Goal: Task Accomplishment & Management: Complete application form

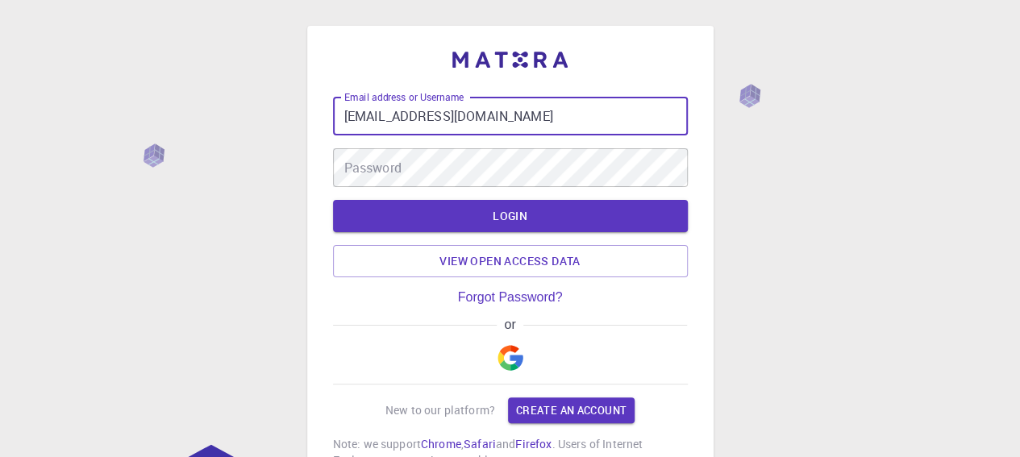
type input "[EMAIL_ADDRESS][DOMAIN_NAME]"
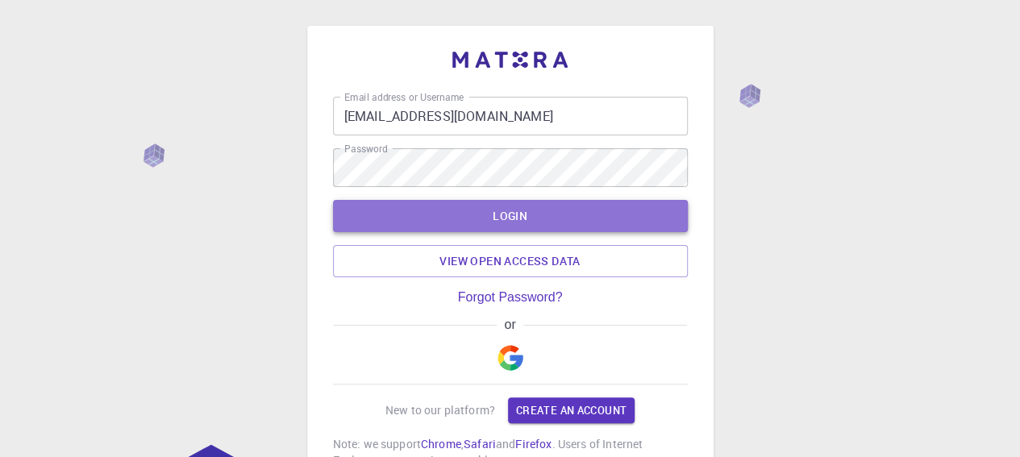
click at [406, 201] on button "LOGIN" at bounding box center [510, 216] width 355 height 32
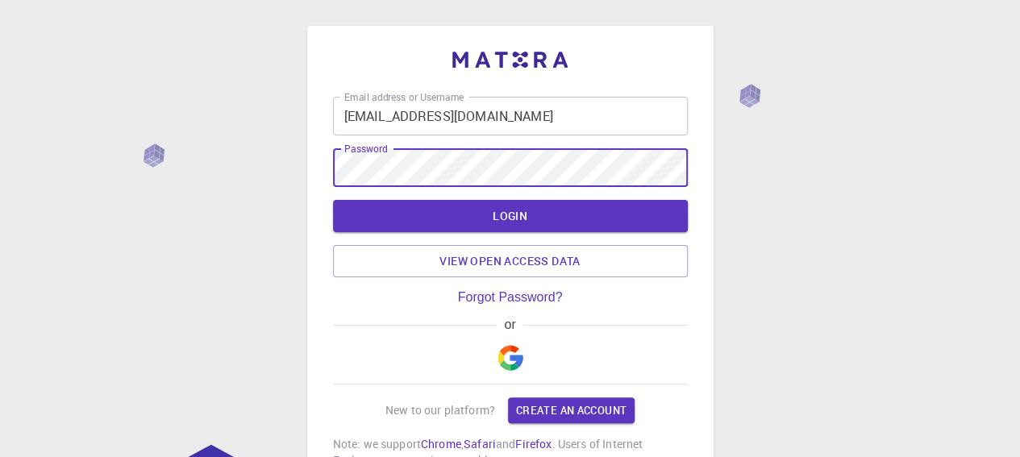
click at [333, 200] on button "LOGIN" at bounding box center [510, 216] width 355 height 32
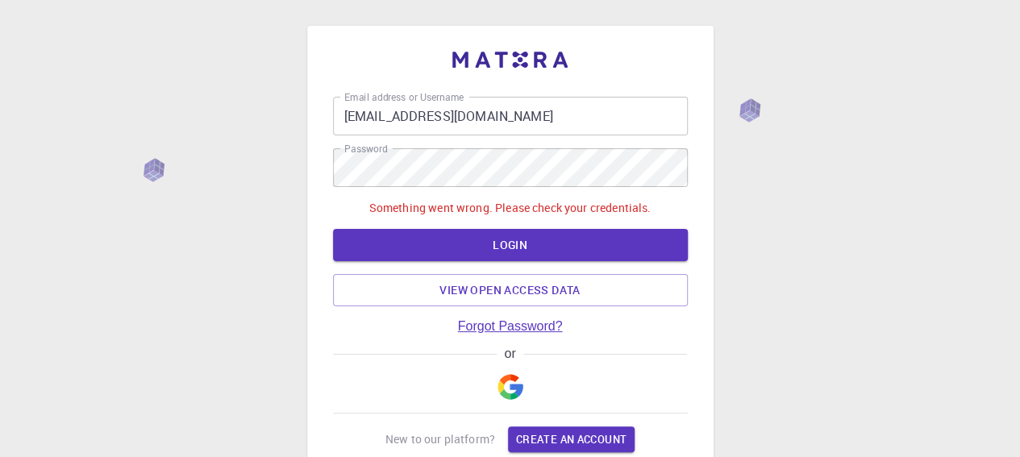
click at [525, 327] on link "Forgot Password?" at bounding box center [510, 326] width 105 height 15
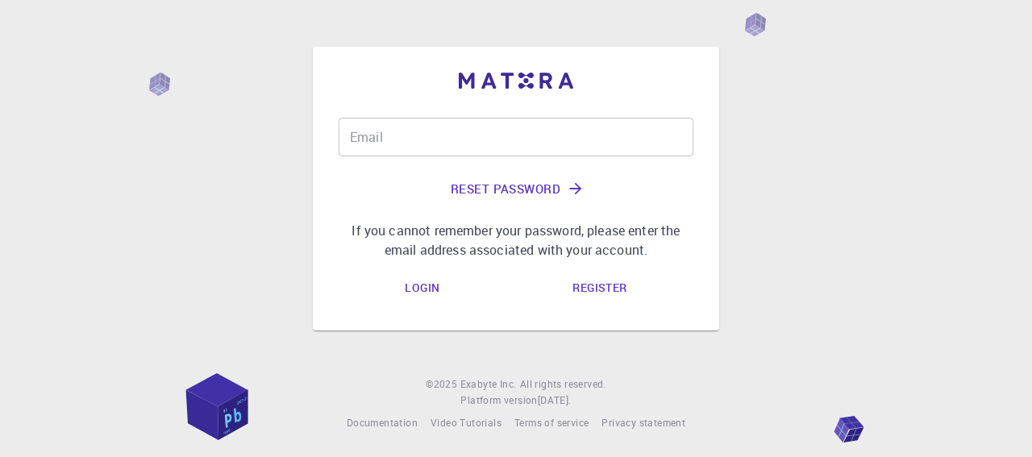
click at [442, 128] on input "Email" at bounding box center [515, 137] width 355 height 39
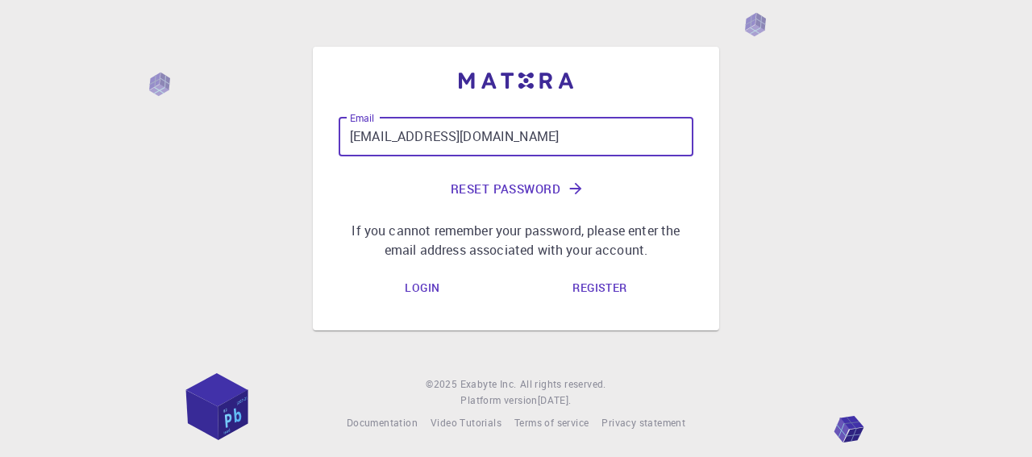
type input "[EMAIL_ADDRESS][DOMAIN_NAME]"
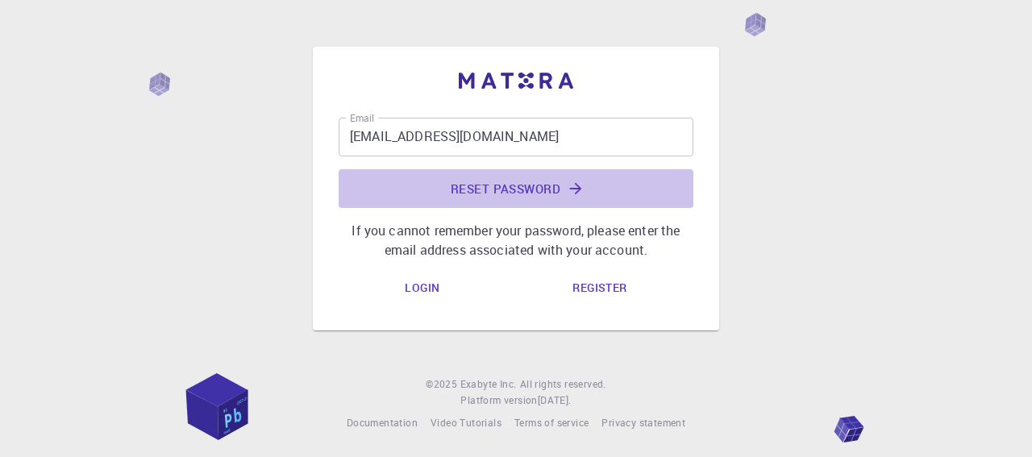
click at [458, 186] on button "Reset Password" at bounding box center [515, 188] width 355 height 39
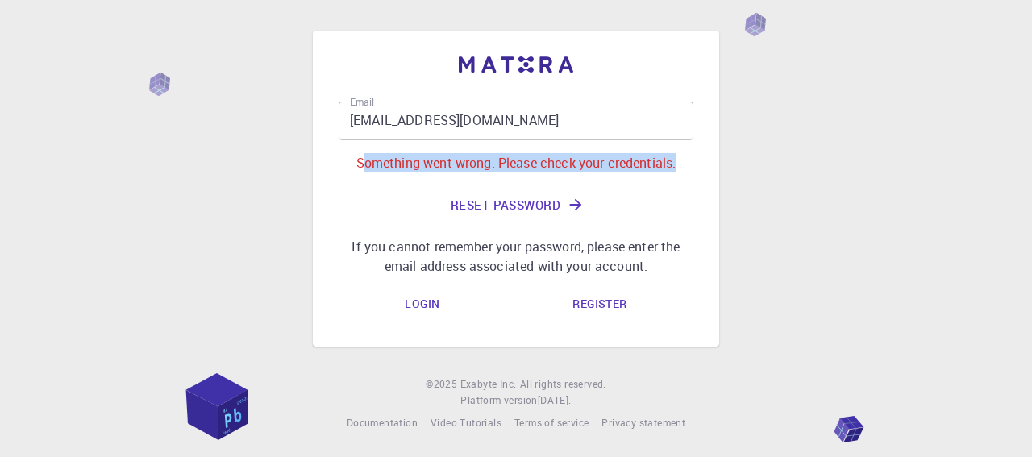
drag, startPoint x: 358, startPoint y: 165, endPoint x: 607, endPoint y: 178, distance: 249.4
click at [695, 170] on div "Email [EMAIL_ADDRESS][DOMAIN_NAME] Email Something went wrong. Please check you…" at bounding box center [516, 189] width 406 height 316
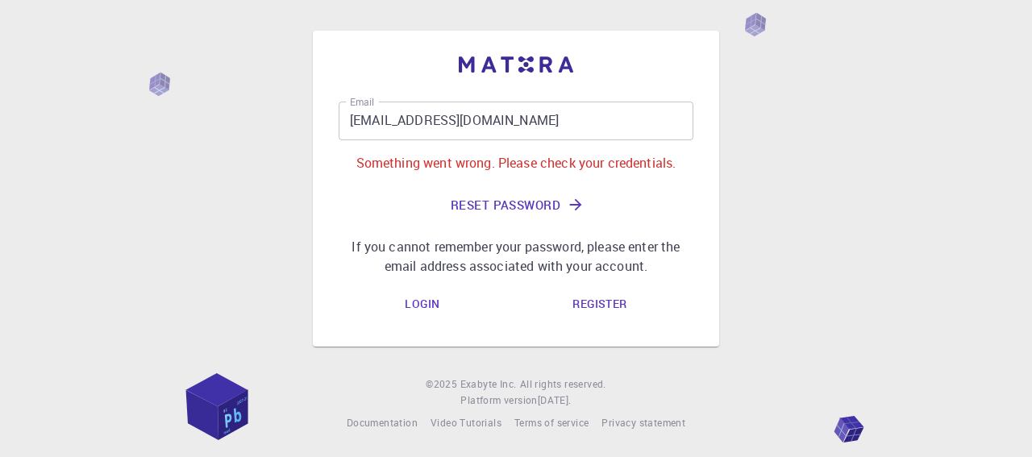
click at [401, 178] on div "Email [EMAIL_ADDRESS][DOMAIN_NAME] Email Something went wrong. Please check you…" at bounding box center [515, 189] width 355 height 174
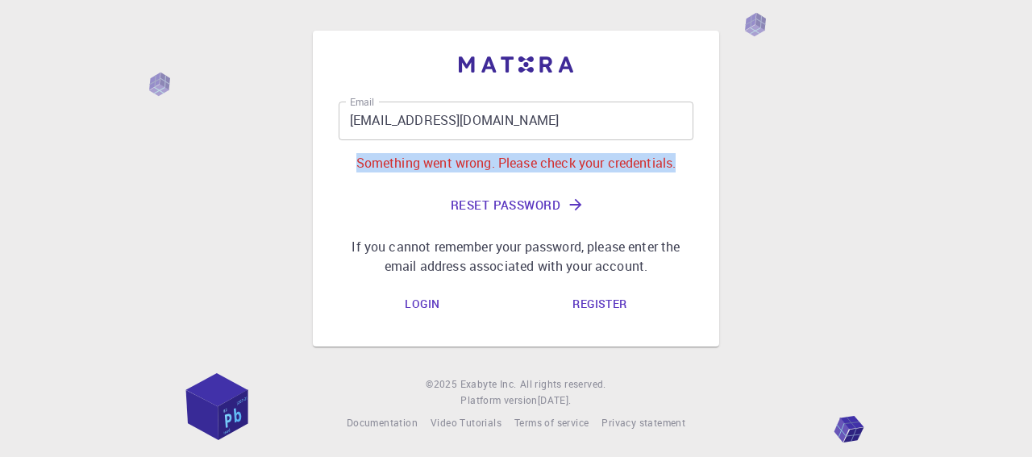
drag, startPoint x: 355, startPoint y: 164, endPoint x: 679, endPoint y: 167, distance: 324.0
click at [679, 167] on p "Something went wrong. Please check your credentials." at bounding box center [515, 162] width 355 height 19
copy p "Something went wrong. Please check your credentials."
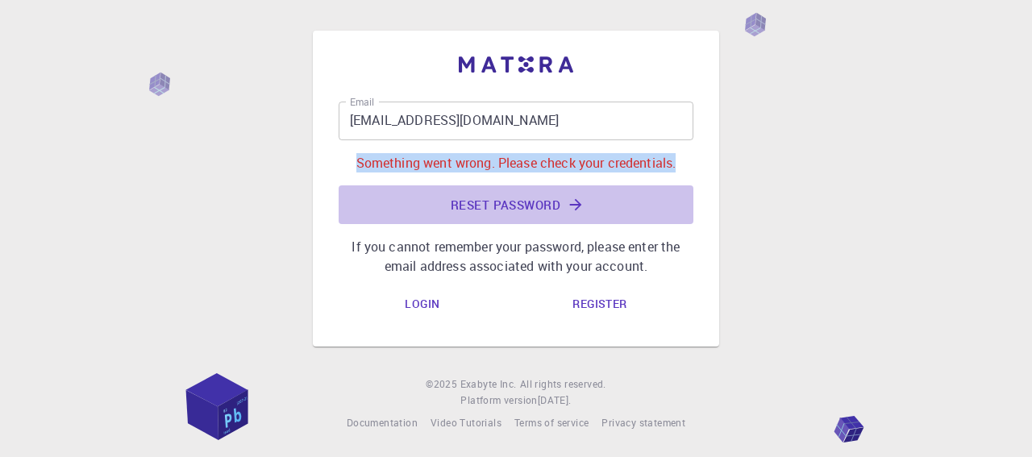
click at [501, 201] on button "Reset Password" at bounding box center [515, 204] width 355 height 39
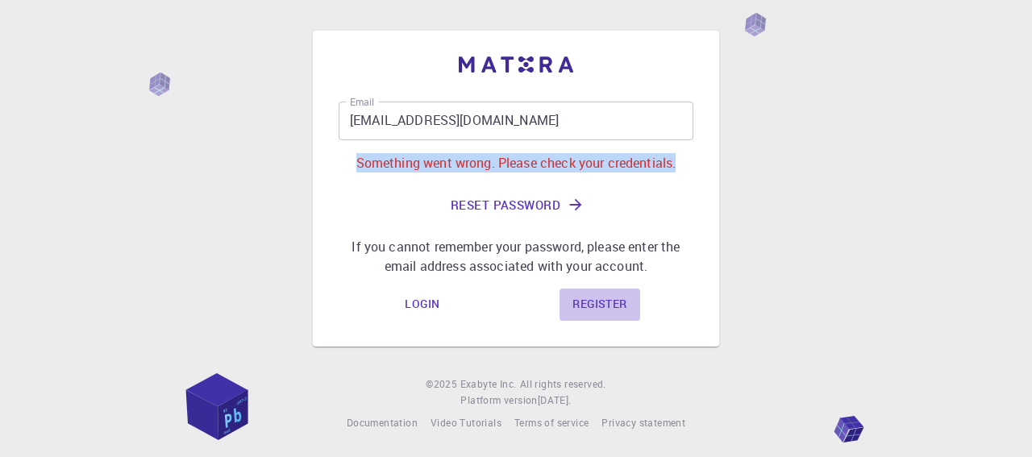
click at [578, 305] on link "Register" at bounding box center [599, 305] width 80 height 32
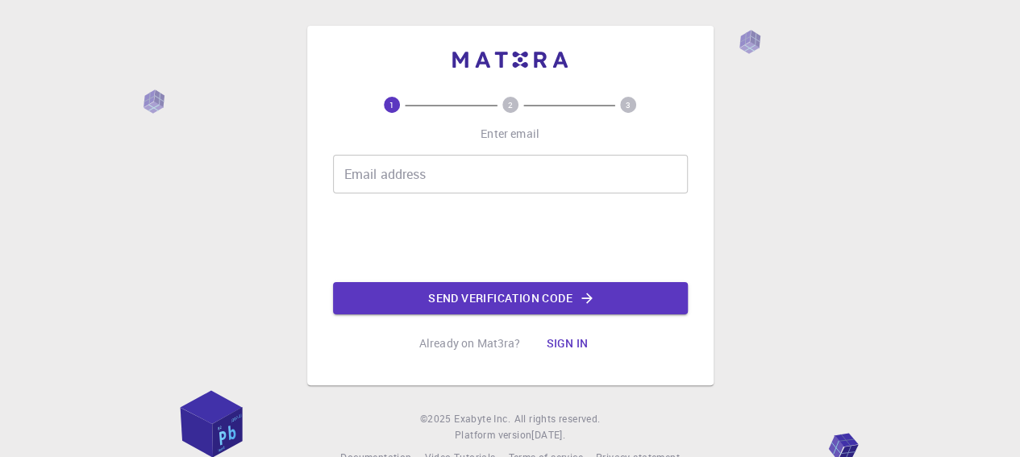
click at [380, 181] on input "Email address" at bounding box center [510, 174] width 355 height 39
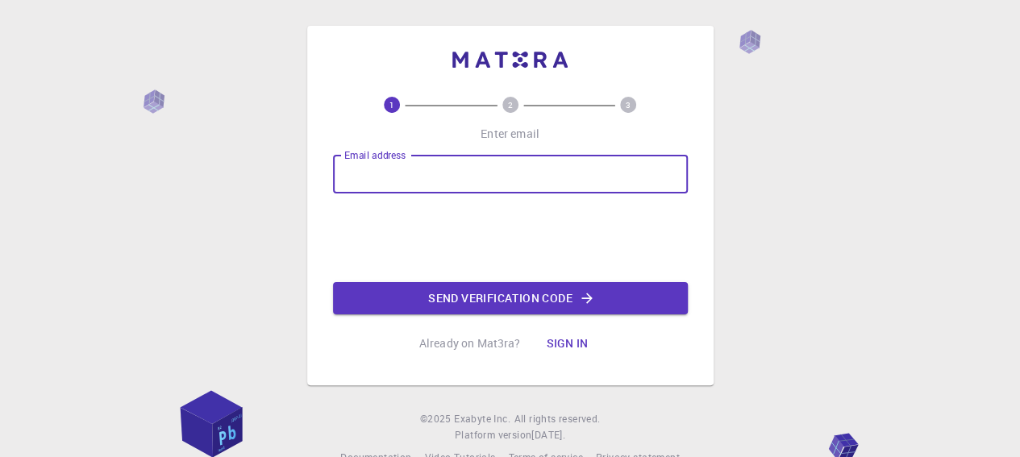
type input "[EMAIL_ADDRESS][DOMAIN_NAME]"
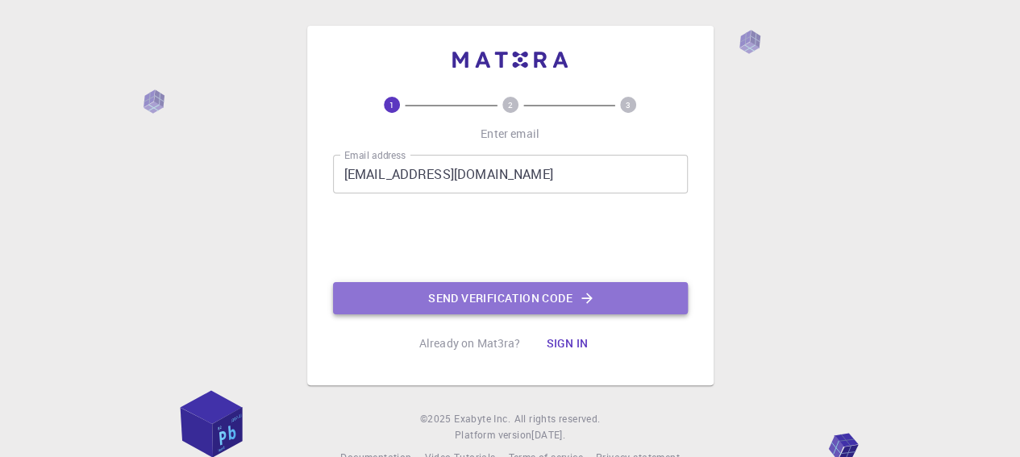
click at [577, 293] on button "Send verification code" at bounding box center [510, 298] width 355 height 32
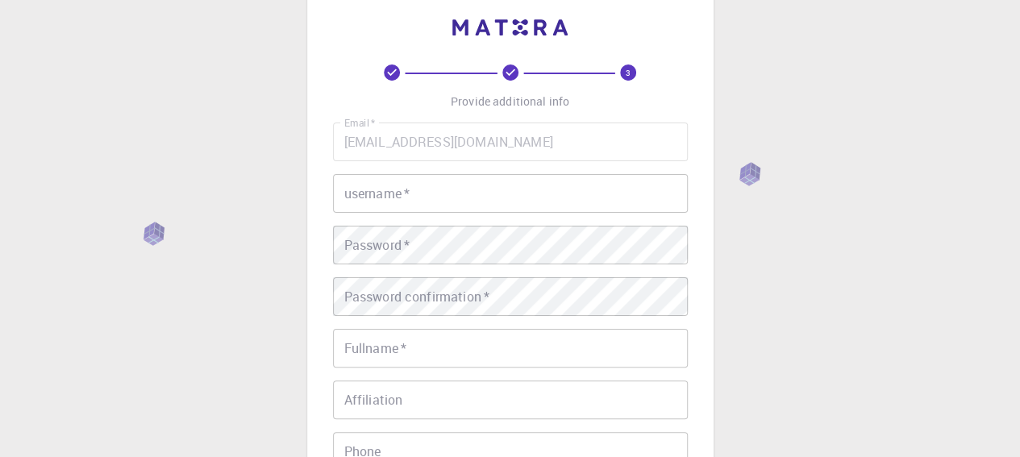
scroll to position [53, 0]
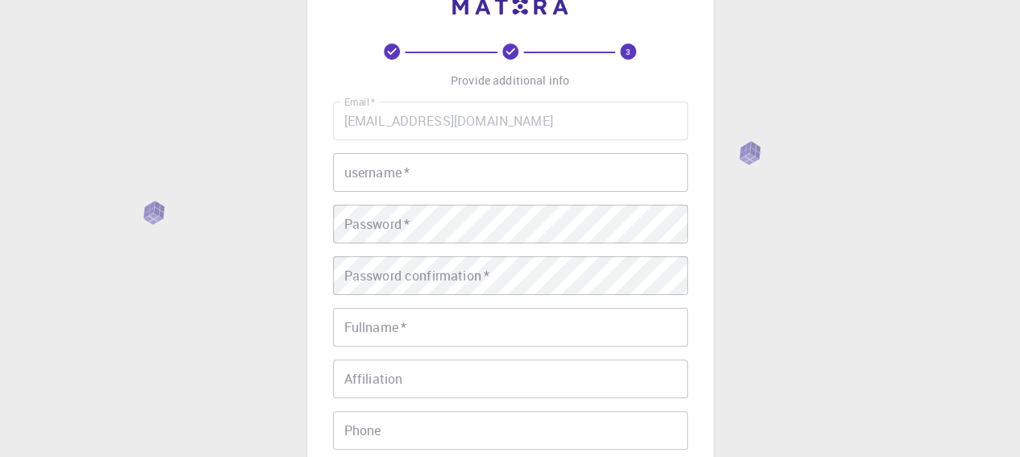
click at [478, 173] on input "username   *" at bounding box center [510, 172] width 355 height 39
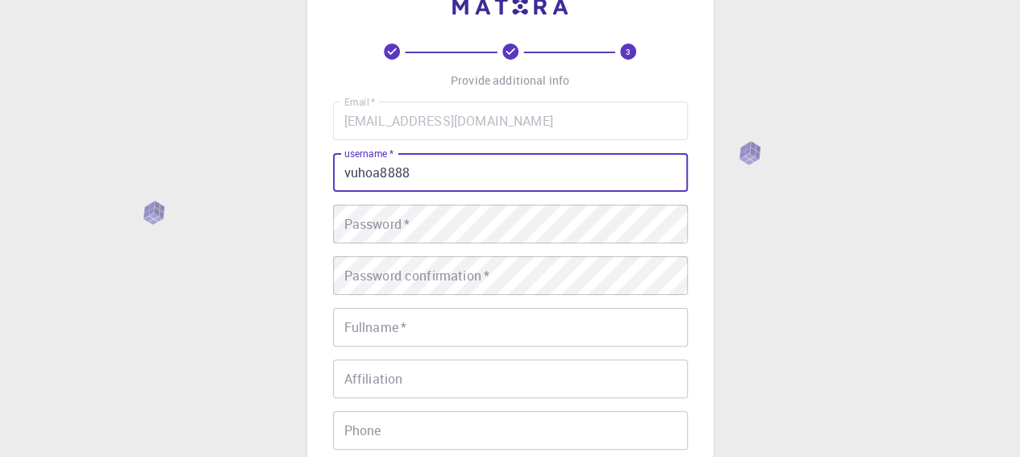
type input "vuhoa8888"
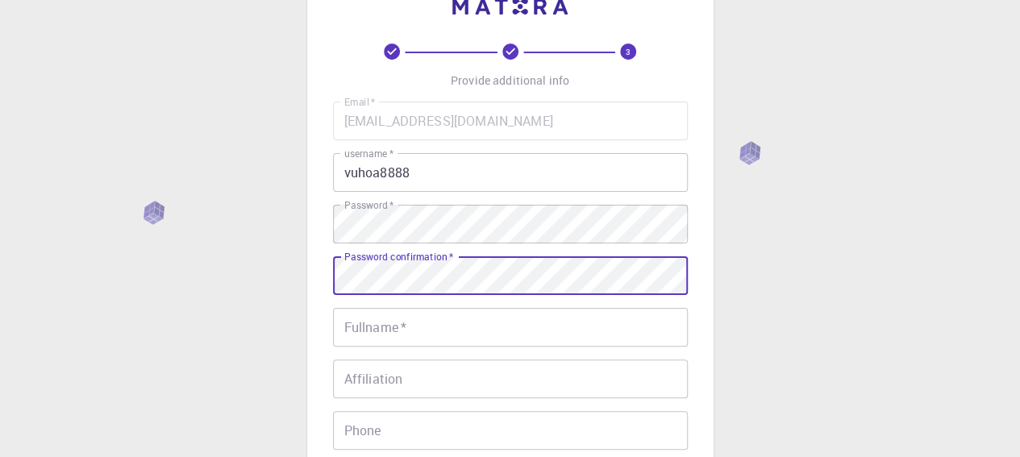
click at [414, 338] on input "Fullname   *" at bounding box center [510, 327] width 355 height 39
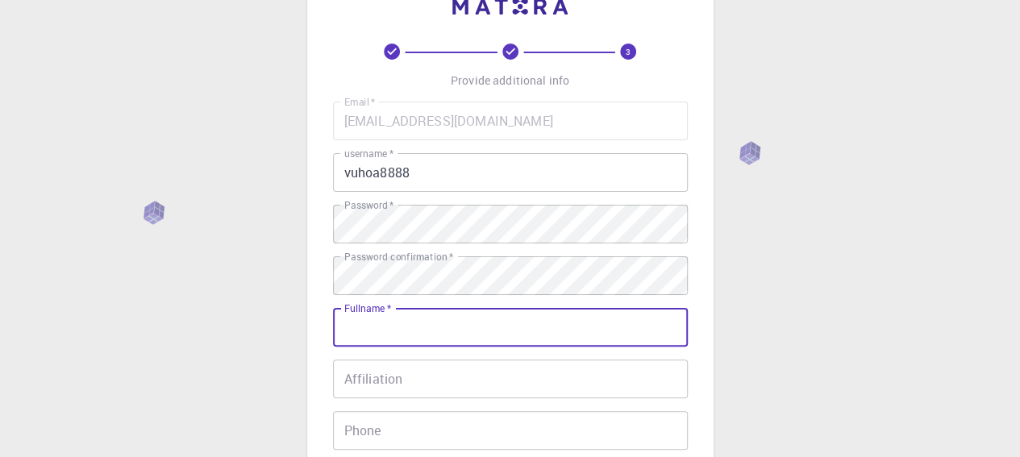
type input "[PERSON_NAME] [PERSON_NAME]"
type input "0968353716"
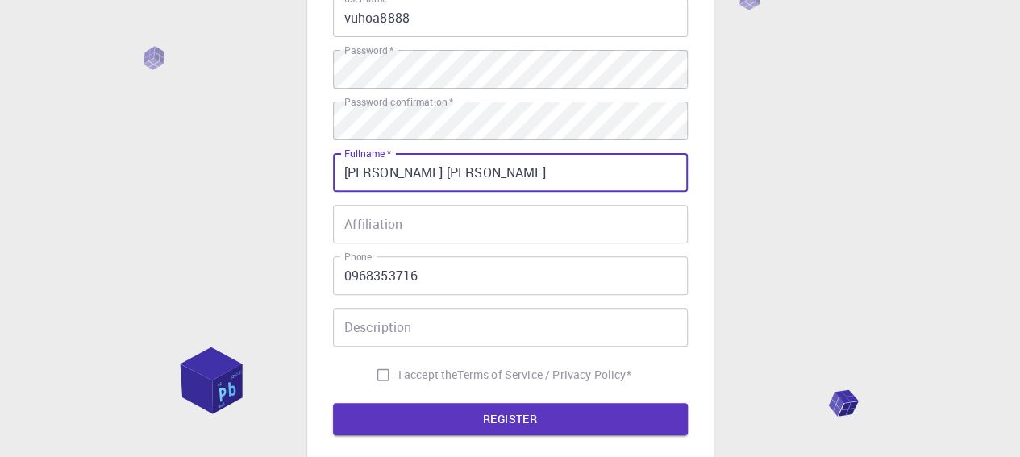
scroll to position [214, 0]
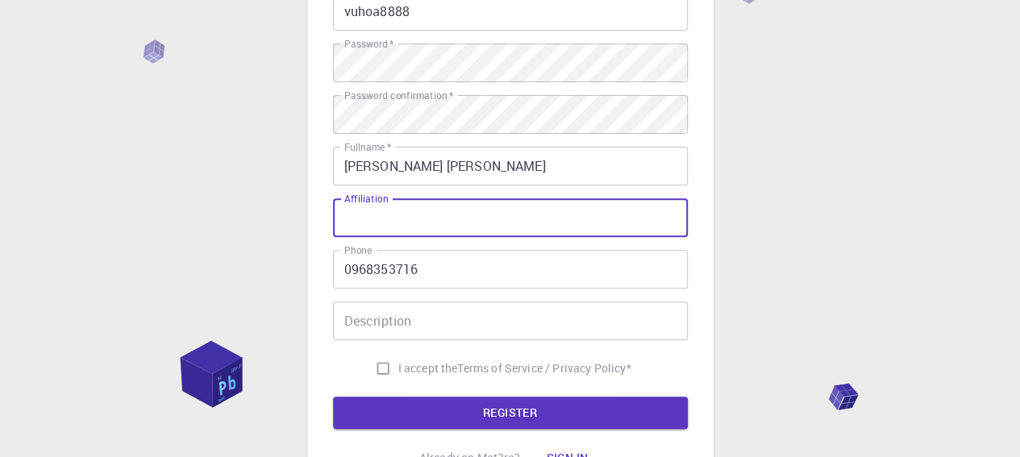
drag, startPoint x: 418, startPoint y: 213, endPoint x: 350, endPoint y: 213, distance: 68.5
click at [350, 213] on input "Affiliation" at bounding box center [510, 217] width 355 height 39
drag, startPoint x: 351, startPoint y: 204, endPoint x: 359, endPoint y: 204, distance: 8.9
click at [359, 204] on label "Affiliation" at bounding box center [366, 199] width 44 height 14
click at [359, 204] on input "Affiliation" at bounding box center [510, 217] width 355 height 39
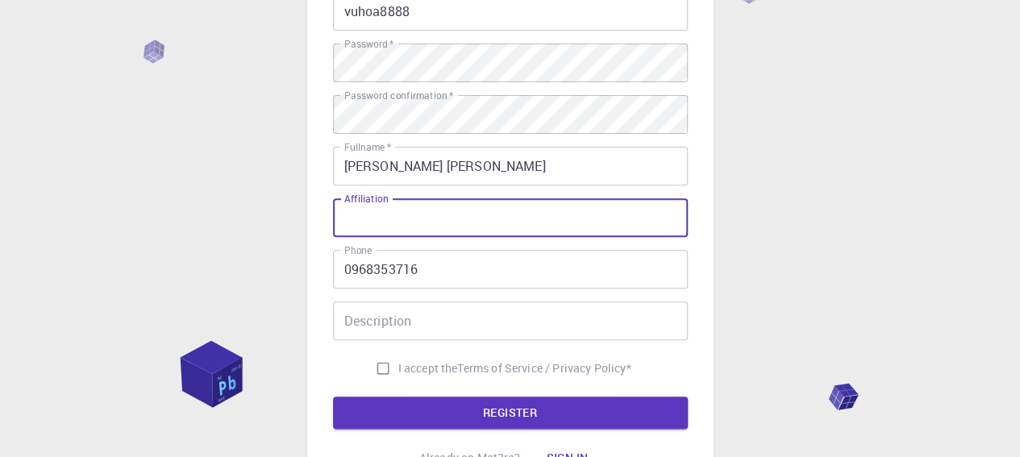
click at [385, 319] on input "Description" at bounding box center [510, 320] width 355 height 39
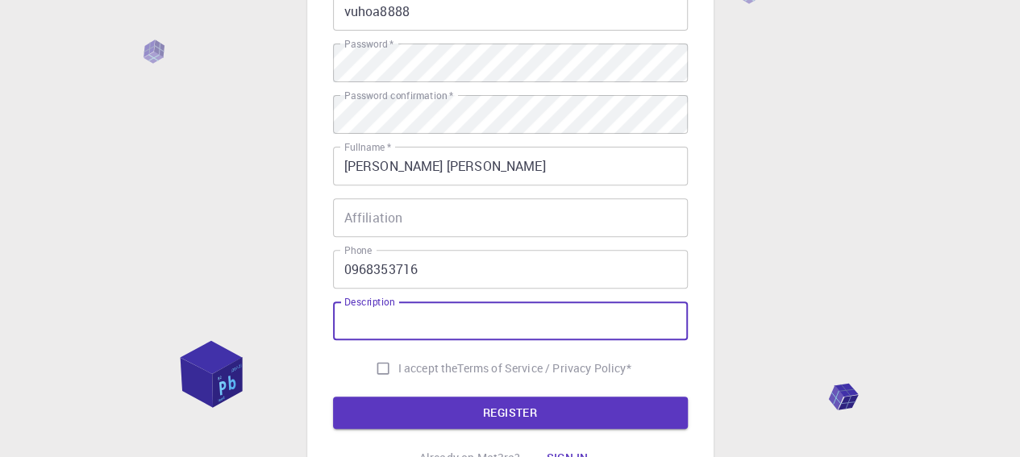
click at [429, 227] on input "Affiliation" at bounding box center [510, 217] width 355 height 39
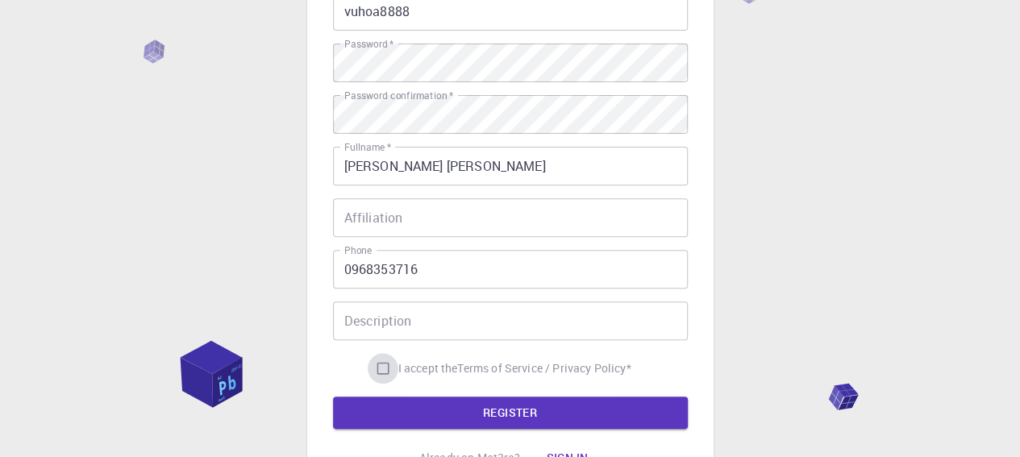
click at [378, 368] on input "I accept the Terms of Service / Privacy Policy *" at bounding box center [383, 368] width 31 height 31
checkbox input "true"
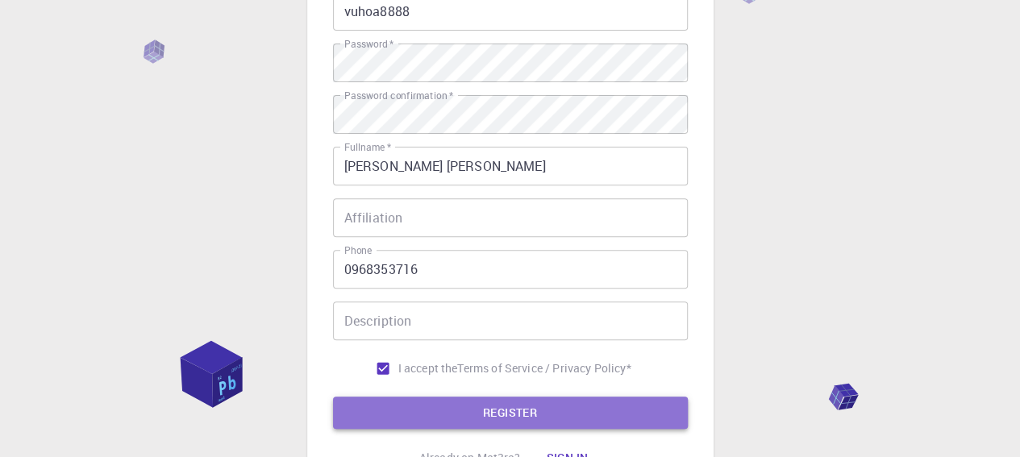
click at [488, 420] on button "REGISTER" at bounding box center [510, 413] width 355 height 32
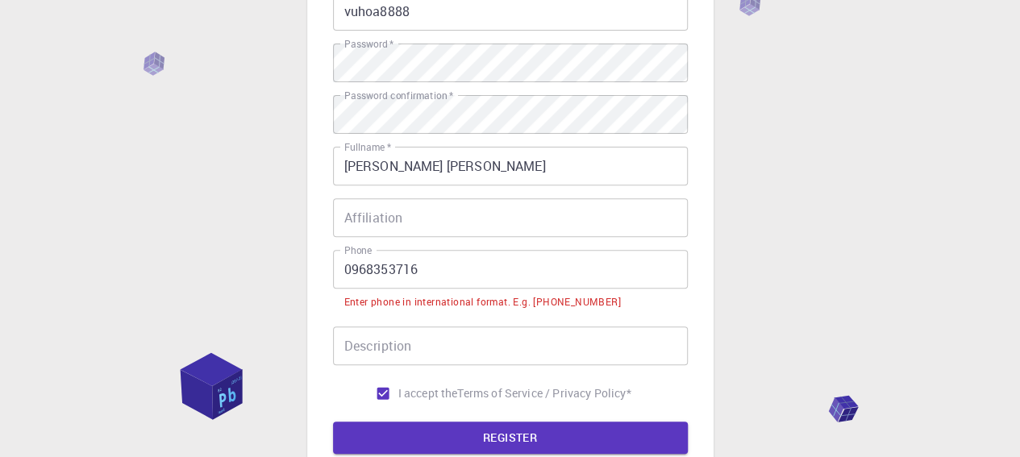
click at [345, 270] on input "0968353716" at bounding box center [510, 269] width 355 height 39
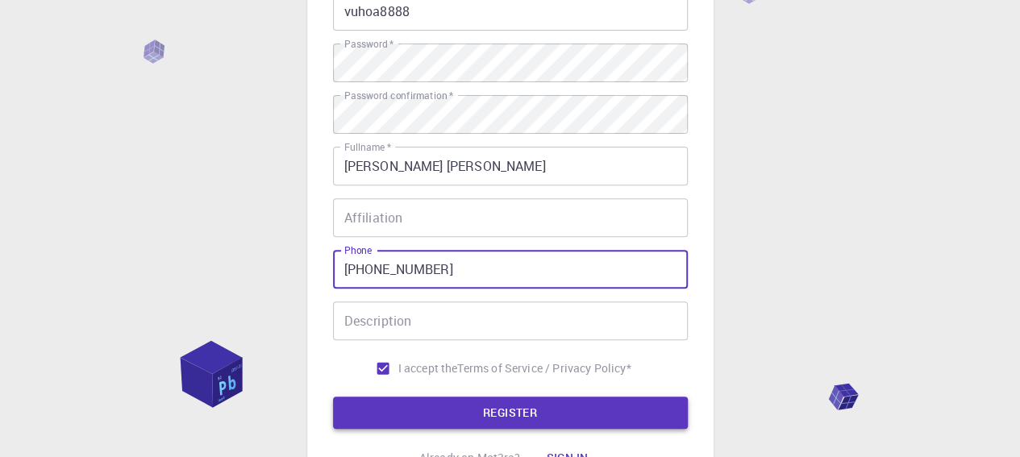
type input "[PHONE_NUMBER]"
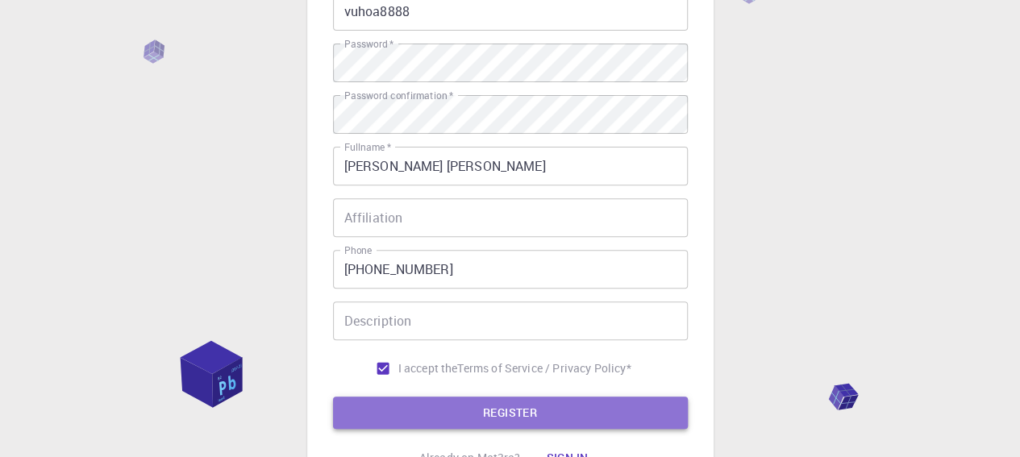
click at [450, 406] on button "REGISTER" at bounding box center [510, 413] width 355 height 32
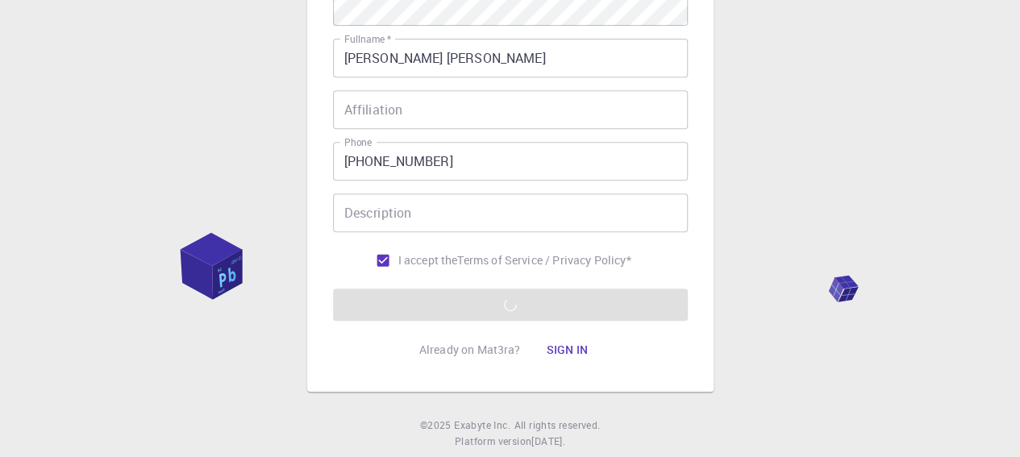
scroll to position [349, 0]
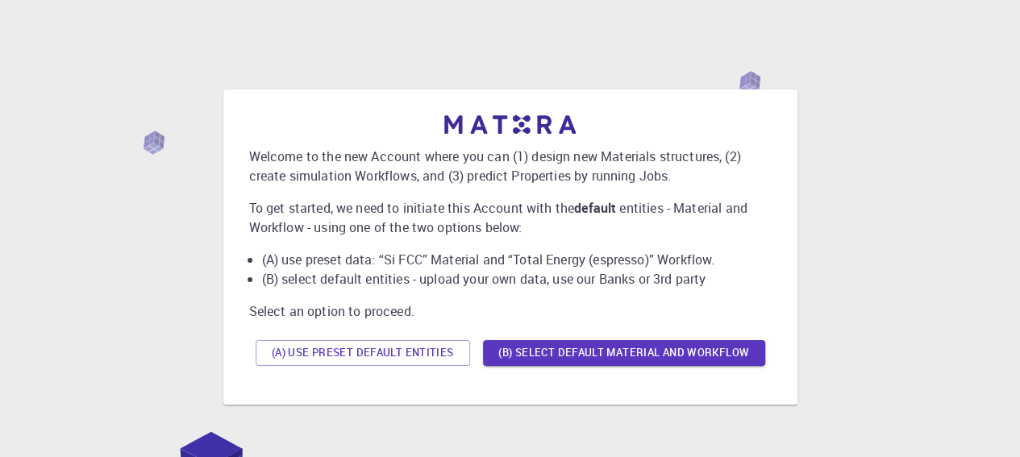
click at [450, 359] on button "(A) Use preset default entities" at bounding box center [362, 353] width 214 height 26
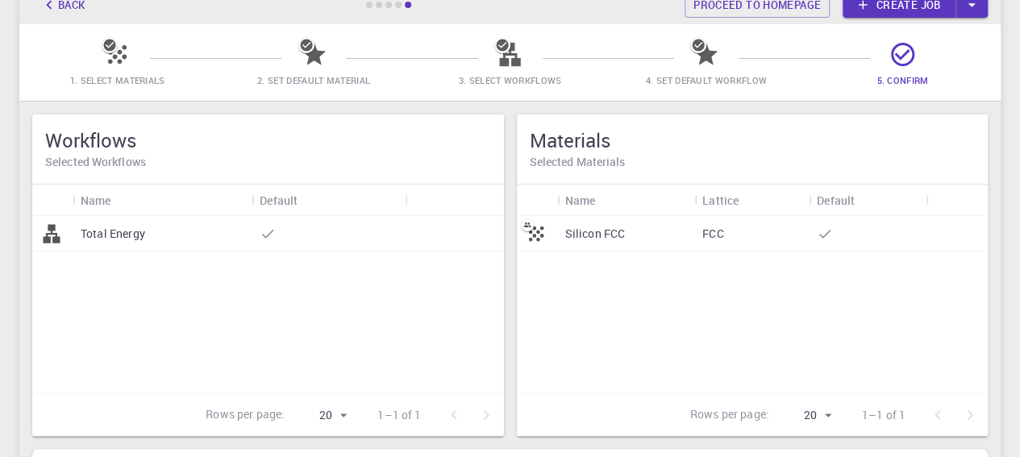
scroll to position [107, 0]
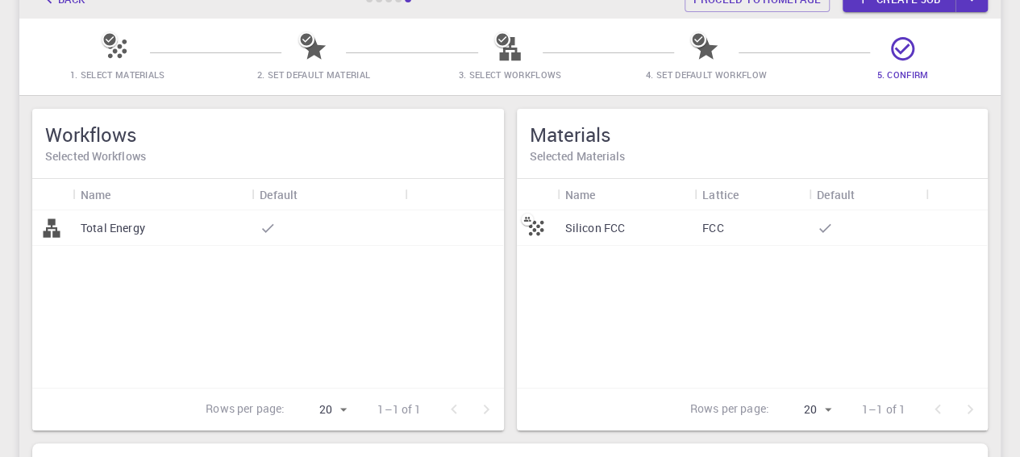
click at [87, 225] on p "Total Energy" at bounding box center [113, 228] width 64 height 16
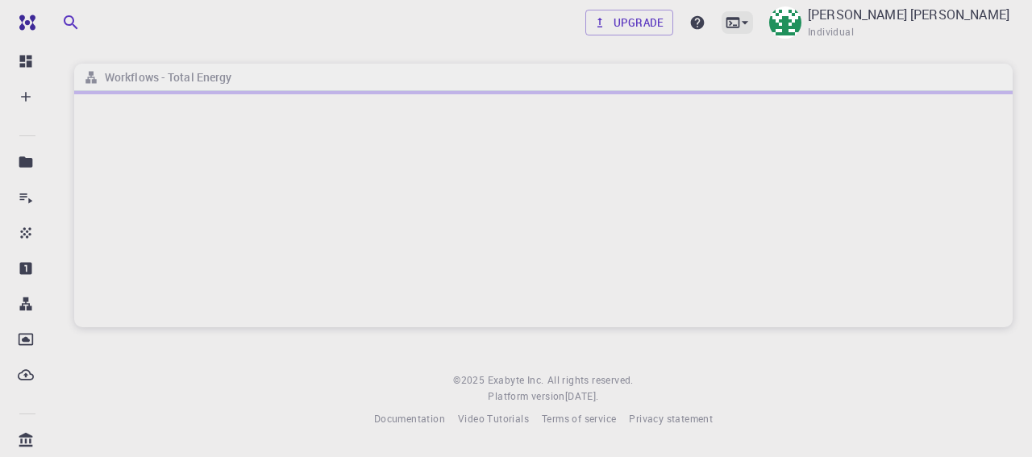
click at [753, 23] on icon at bounding box center [745, 23] width 16 height 16
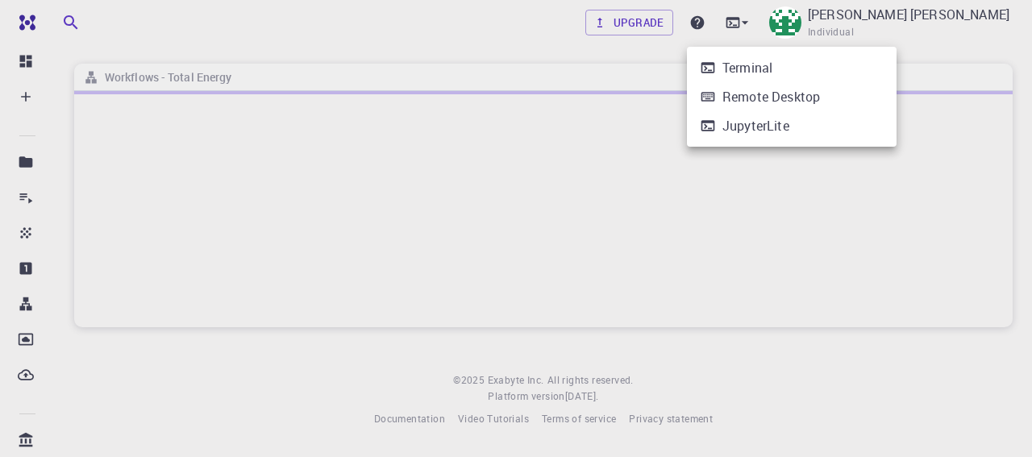
click at [585, 48] on div at bounding box center [516, 228] width 1032 height 457
